Goal: Information Seeking & Learning: Learn about a topic

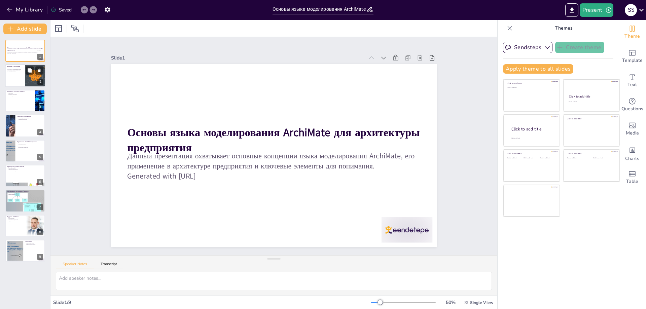
click at [23, 66] on div at bounding box center [25, 76] width 40 height 23
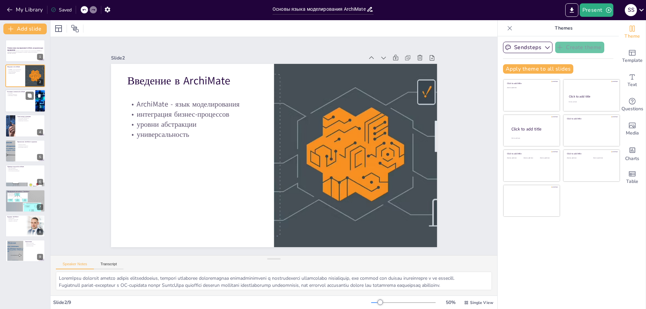
click at [16, 108] on div at bounding box center [25, 100] width 40 height 23
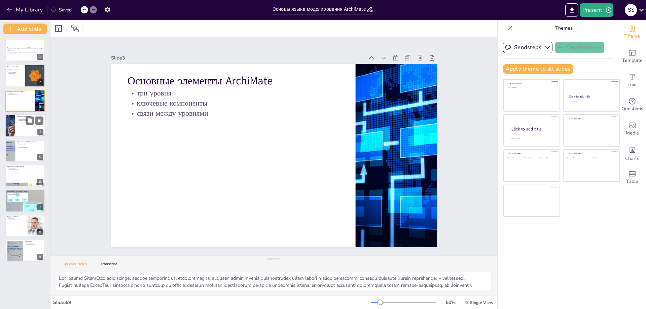
click at [24, 123] on div at bounding box center [25, 125] width 40 height 23
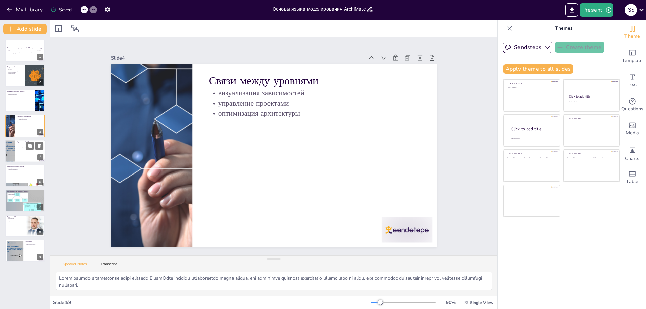
click at [19, 161] on div at bounding box center [25, 151] width 40 height 23
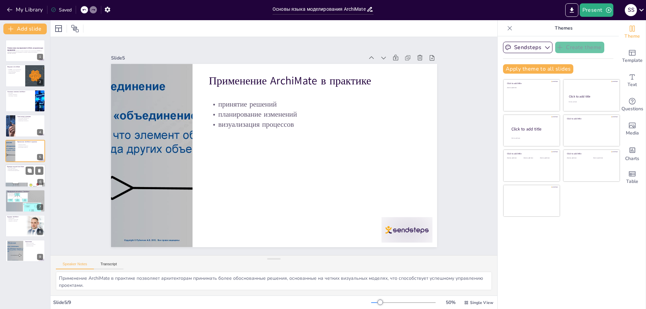
click at [19, 166] on p "Примеры моделей ArchiMate" at bounding box center [25, 167] width 36 height 2
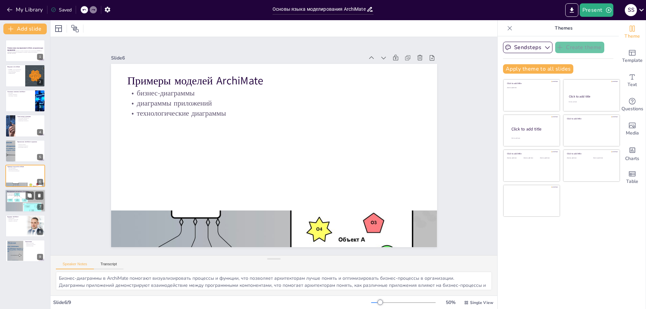
click at [17, 192] on p "Инструменты для работы с ArchiMate" at bounding box center [25, 192] width 36 height 2
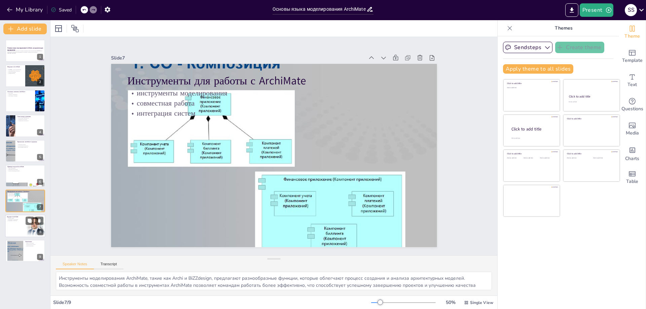
click at [11, 218] on p "развитие языка" at bounding box center [15, 218] width 16 height 1
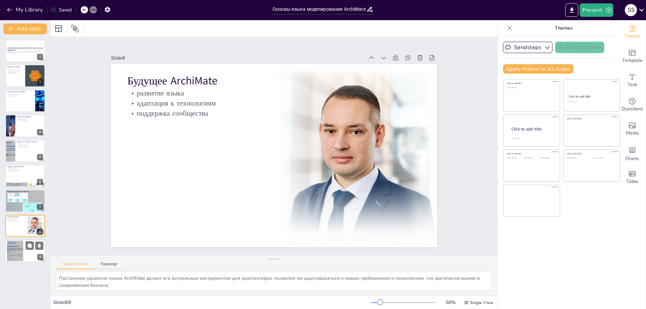
click at [19, 242] on div at bounding box center [14, 251] width 27 height 21
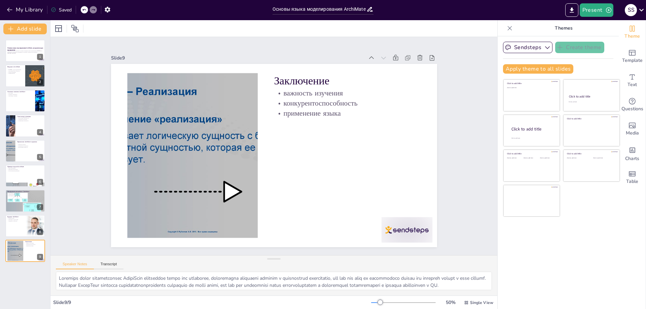
drag, startPoint x: 507, startPoint y: 262, endPoint x: 518, endPoint y: 260, distance: 10.8
click at [518, 260] on div "Sendsteps Create theme Apply theme to all slides Click to add title Click to ad…" at bounding box center [557, 172] width 121 height 273
click at [13, 217] on p "Будущее ArchiMate" at bounding box center [15, 217] width 16 height 2
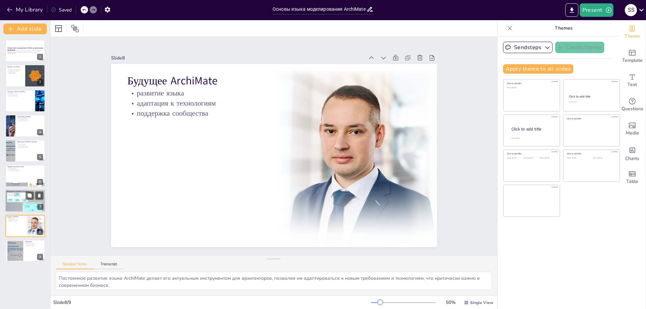
click at [13, 207] on div at bounding box center [25, 201] width 40 height 30
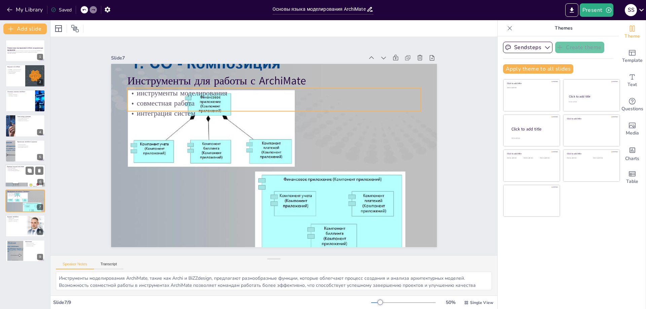
click at [14, 187] on div "Примеры моделей ArchiMate бизнес-диаграммы диаграммы приложений технологические…" at bounding box center [25, 175] width 40 height 23
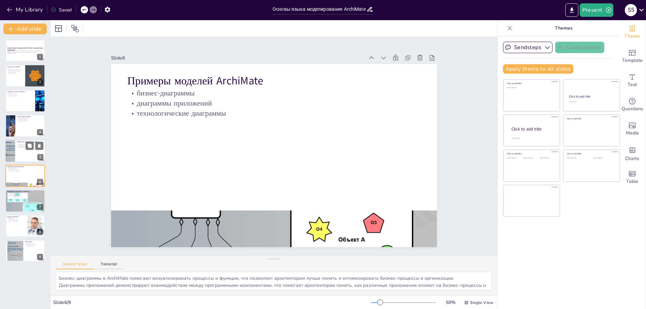
click at [20, 156] on div at bounding box center [25, 151] width 40 height 23
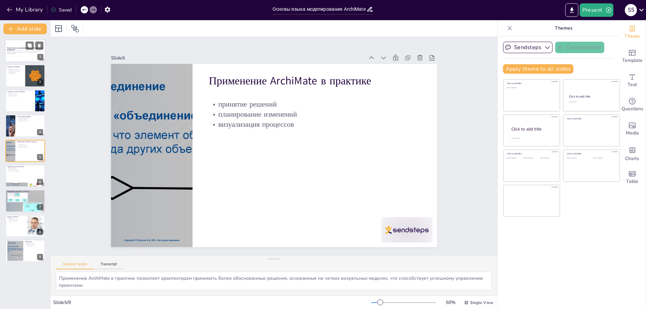
click at [20, 60] on div at bounding box center [25, 50] width 40 height 23
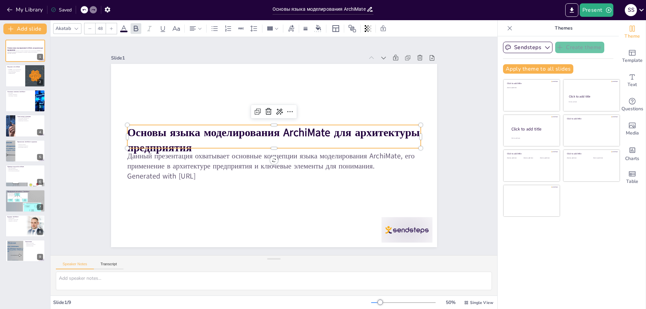
click at [127, 128] on strong "Основы языка моделирования ArchiMate для архитектуры предприятия" at bounding box center [273, 140] width 292 height 30
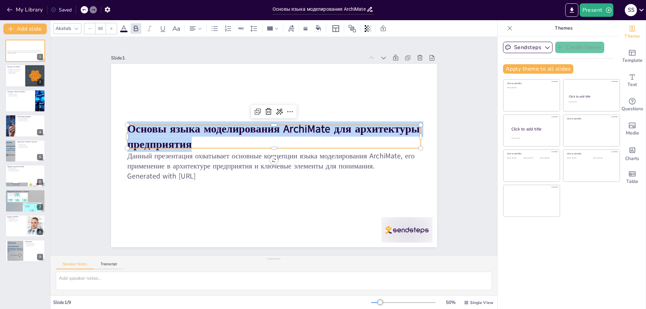
click at [127, 128] on strong "Основы языка моделирования ArchiMate для архитектуры предприятия" at bounding box center [273, 137] width 292 height 30
copy strong "Основы языка моделирования ArchiMate для архитектуры предприятия"
